Goal: Task Accomplishment & Management: Complete application form

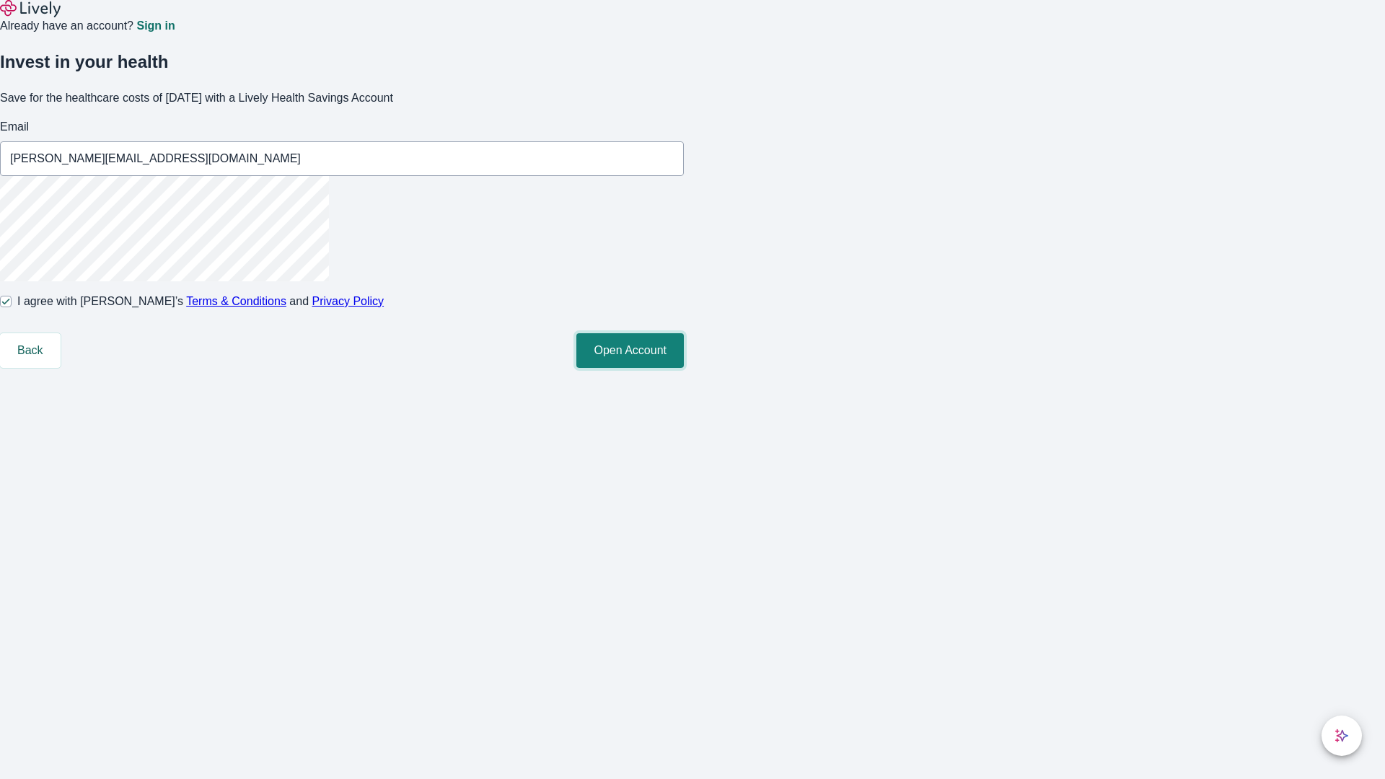
click at [684, 368] on button "Open Account" at bounding box center [631, 350] width 108 height 35
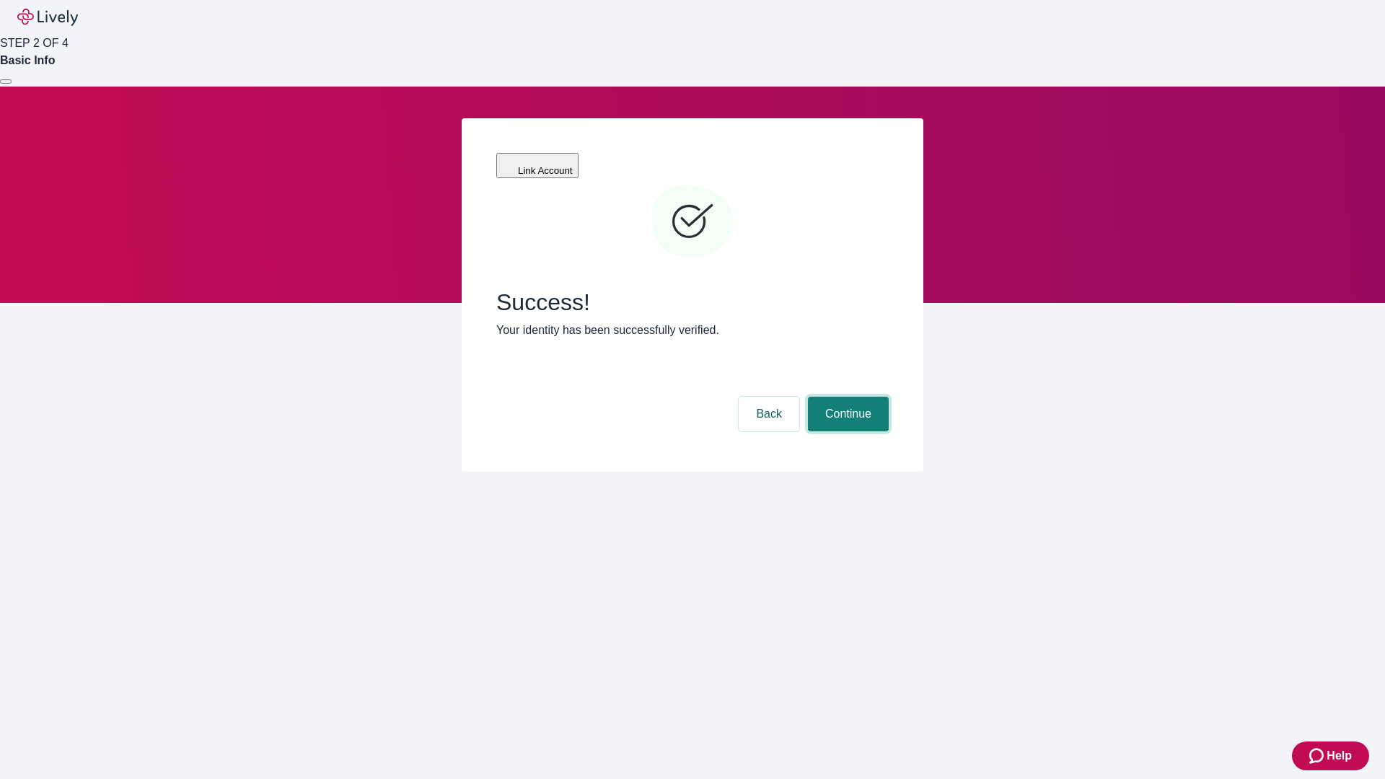
click at [846, 397] on button "Continue" at bounding box center [848, 414] width 81 height 35
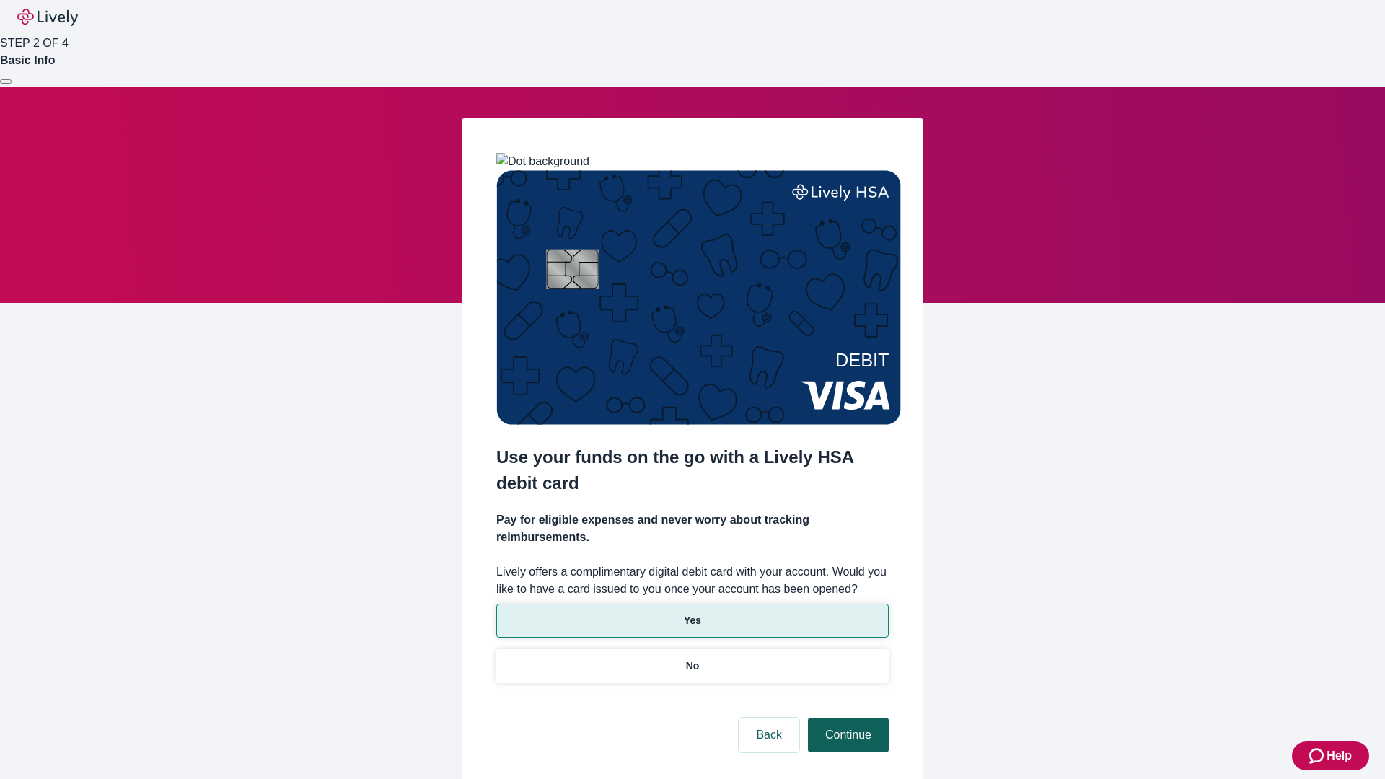
click at [692, 613] on p "Yes" at bounding box center [692, 620] width 17 height 15
click at [846, 718] on button "Continue" at bounding box center [848, 735] width 81 height 35
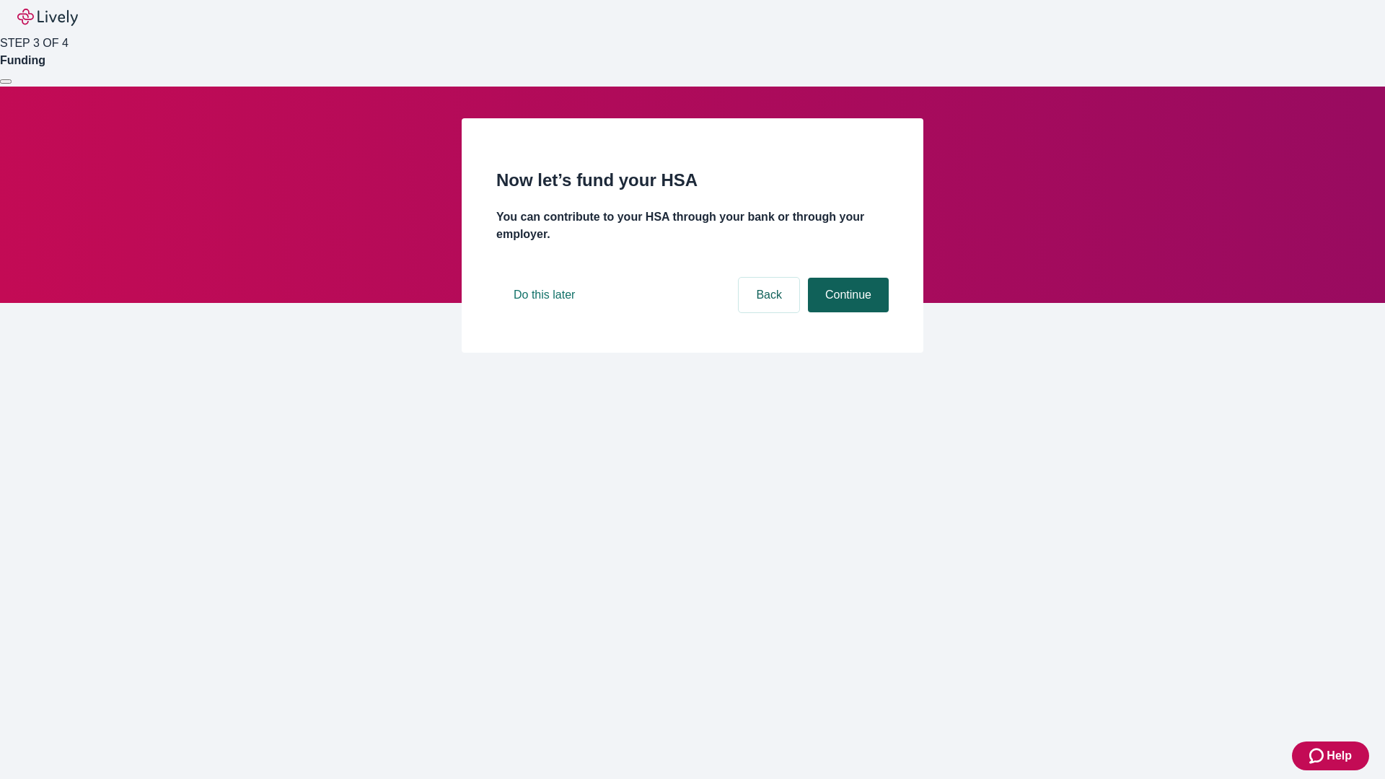
click at [846, 312] on button "Continue" at bounding box center [848, 295] width 81 height 35
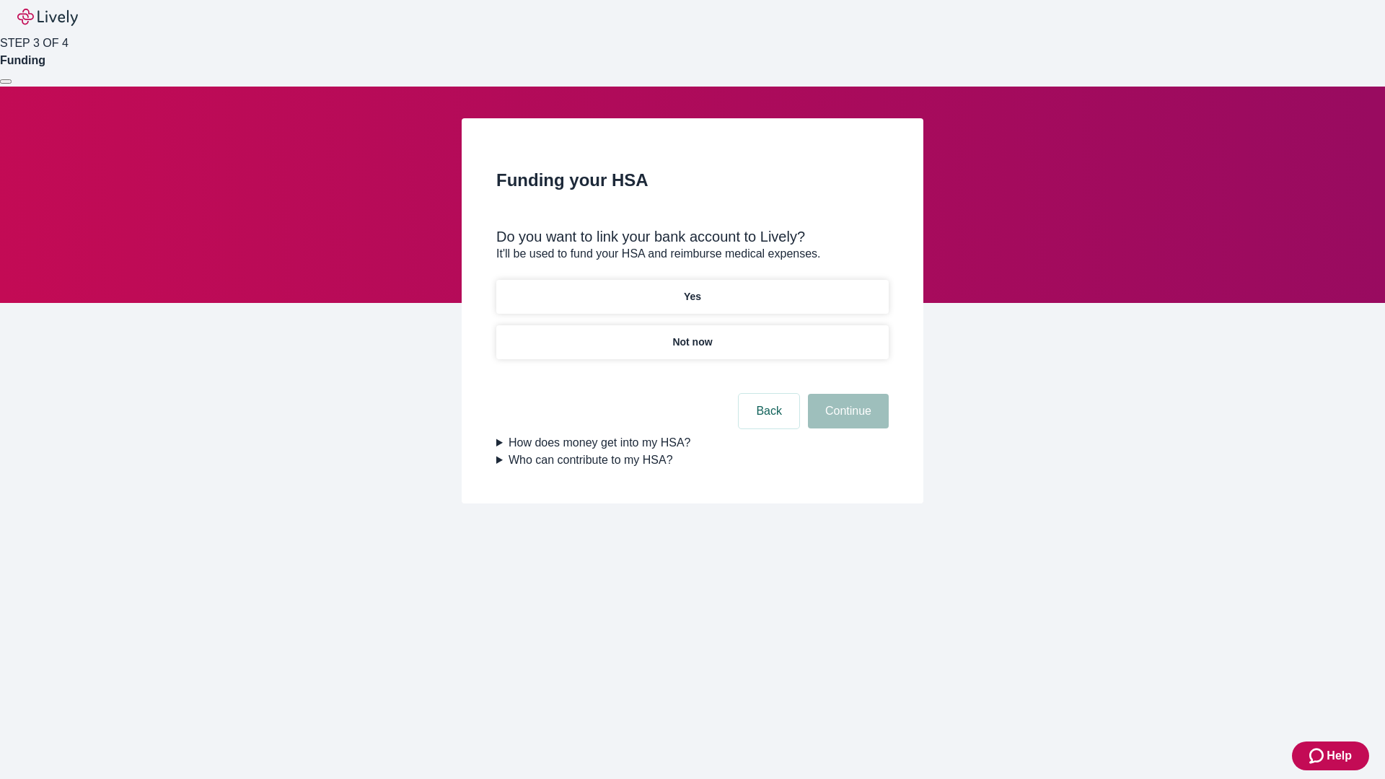
click at [692, 335] on p "Not now" at bounding box center [692, 342] width 40 height 15
click at [846, 420] on button "Continue" at bounding box center [848, 411] width 81 height 35
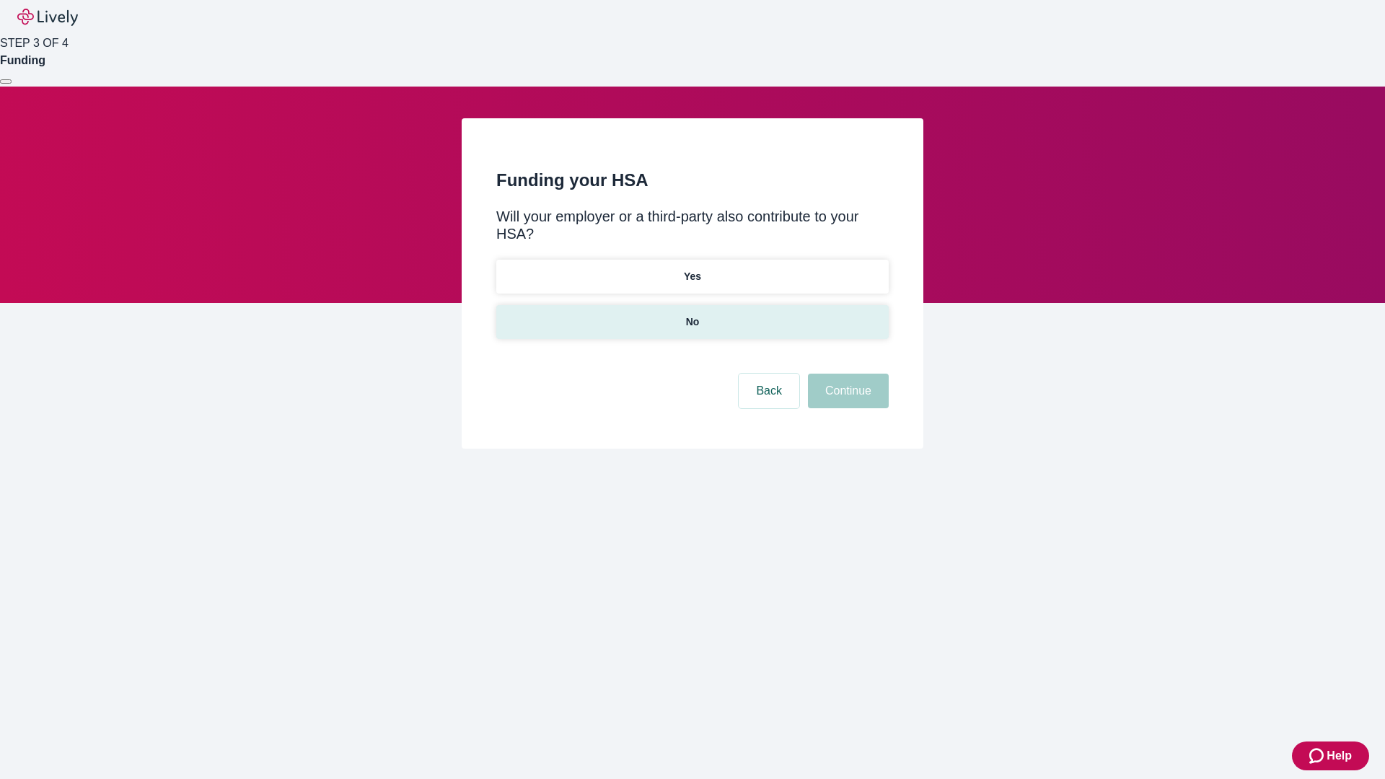
click at [692, 315] on p "No" at bounding box center [693, 322] width 14 height 15
click at [846, 374] on button "Continue" at bounding box center [848, 391] width 81 height 35
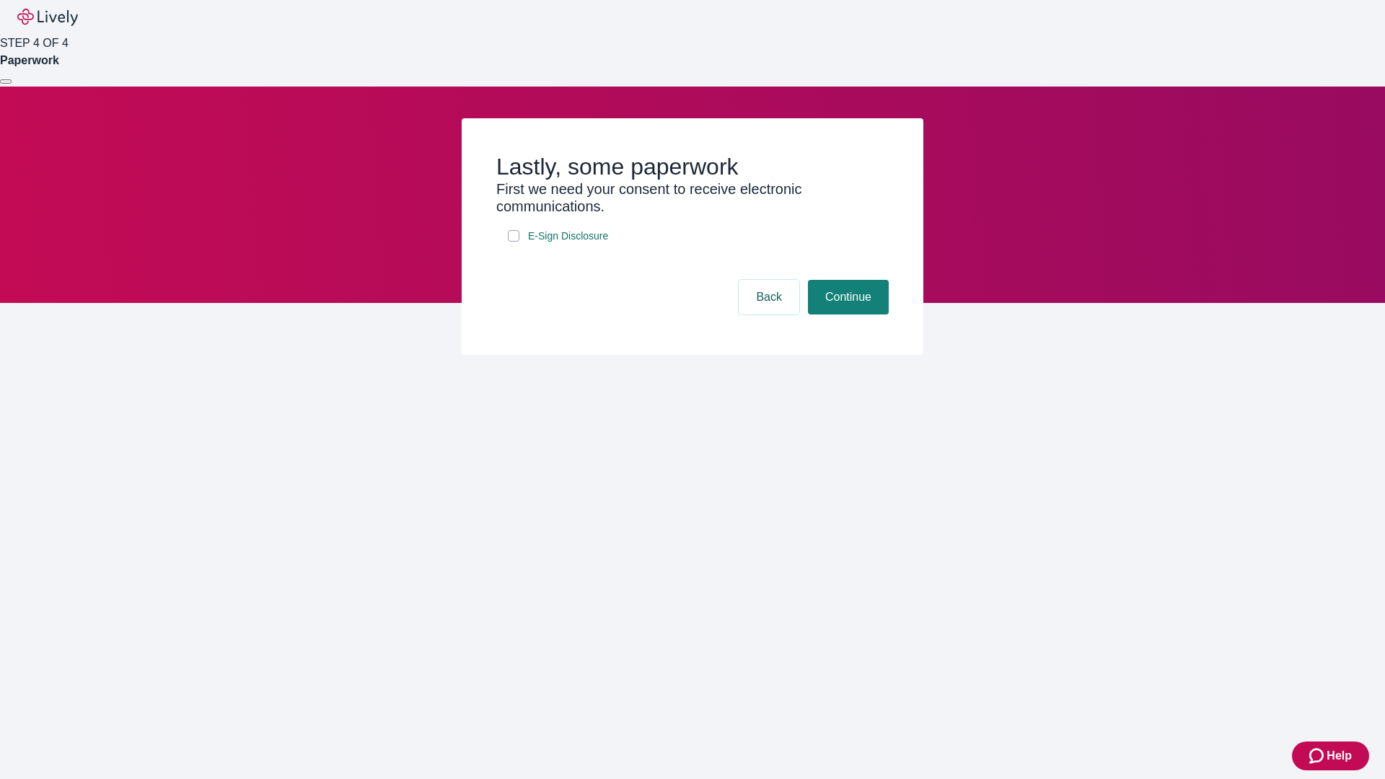
click at [514, 242] on input "E-Sign Disclosure" at bounding box center [514, 236] width 12 height 12
checkbox input "true"
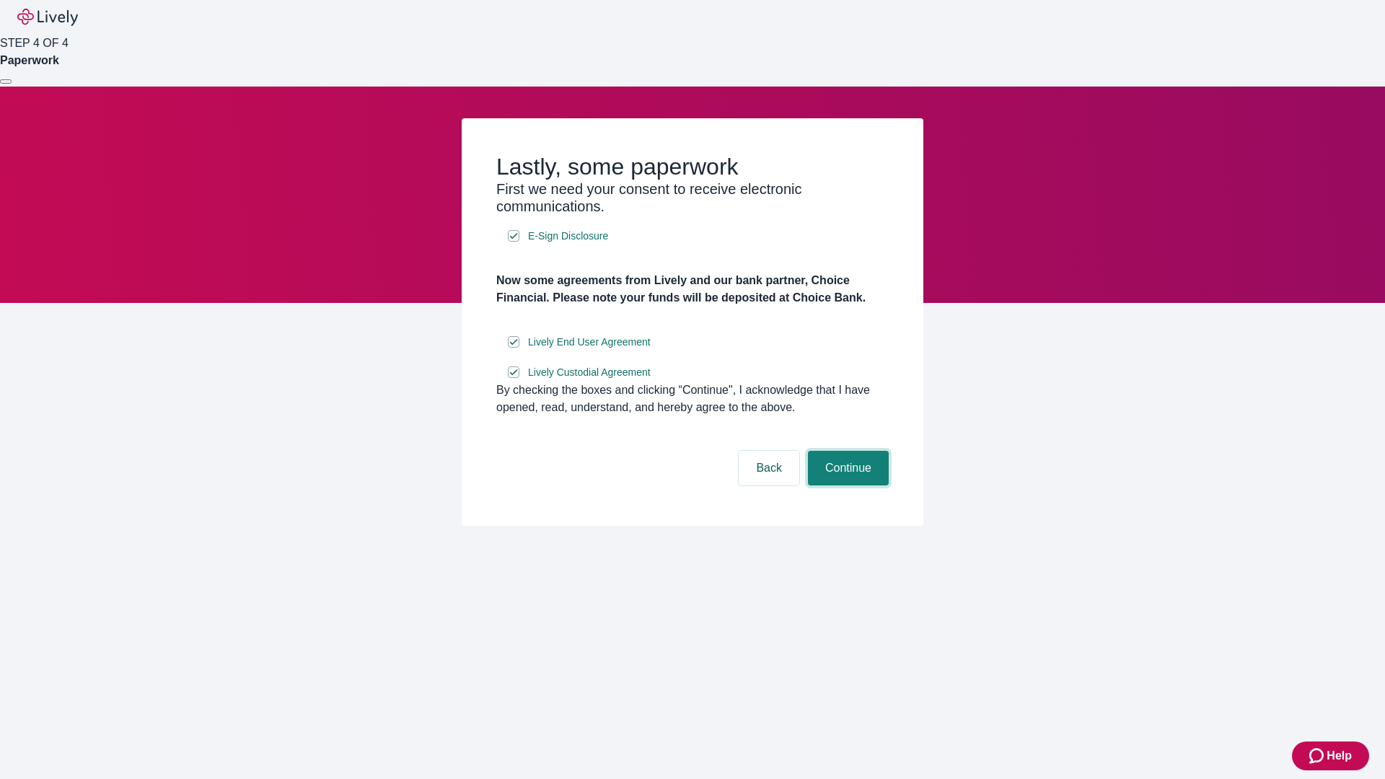
click at [846, 486] on button "Continue" at bounding box center [848, 468] width 81 height 35
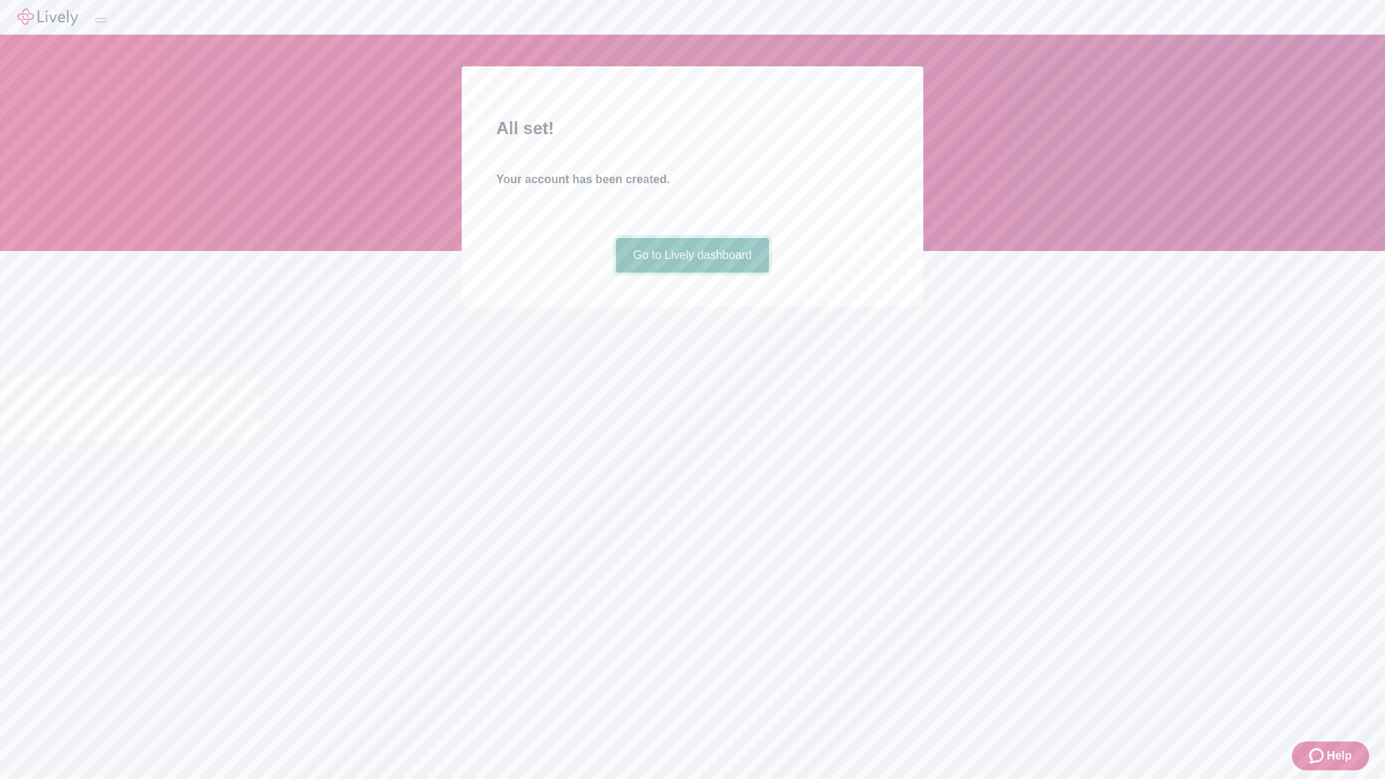
click at [692, 273] on link "Go to Lively dashboard" at bounding box center [693, 255] width 154 height 35
